Goal: Task Accomplishment & Management: Manage account settings

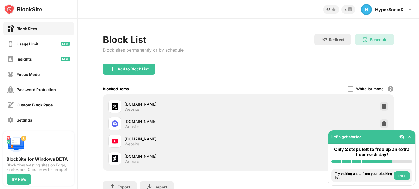
click at [232, 56] on div "Block List Block sites permanently or by schedule Redirect Choose a site to be …" at bounding box center [248, 49] width 291 height 30
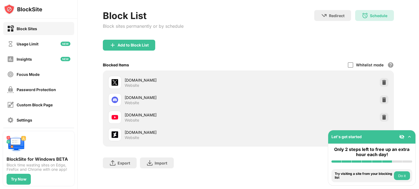
scroll to position [3, 0]
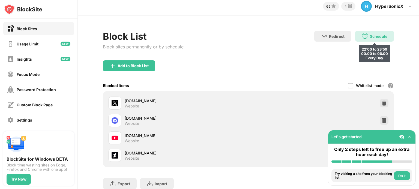
click at [361, 38] on img at bounding box center [364, 36] width 7 height 7
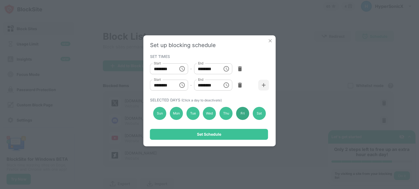
click at [244, 113] on div "Fri" at bounding box center [242, 113] width 13 height 13
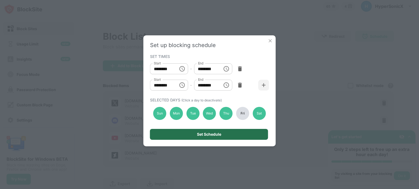
click at [236, 137] on div "Set Schedule" at bounding box center [209, 134] width 118 height 11
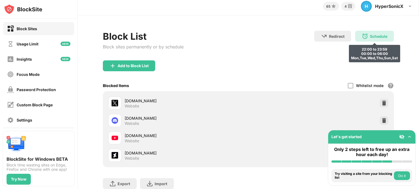
click at [367, 40] on div "Schedule 22:00 to 23:59 00:00 to 06:00 Mon,Tue,Wed,Thu,Sun,Sat" at bounding box center [374, 36] width 39 height 11
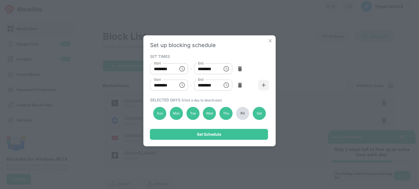
click at [241, 112] on div "Fri" at bounding box center [242, 113] width 13 height 13
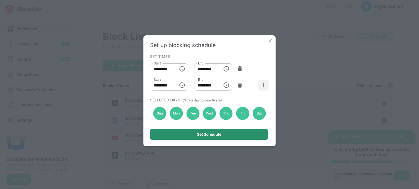
click at [232, 134] on div "Set Schedule" at bounding box center [209, 134] width 118 height 11
